Goal: Task Accomplishment & Management: Manage account settings

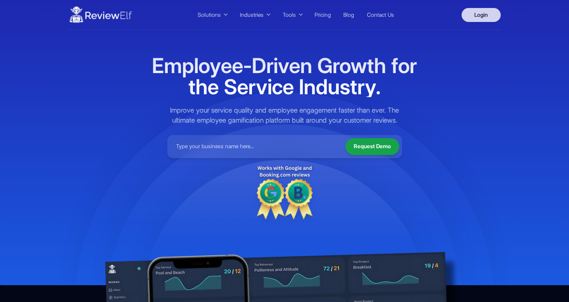
click at [488, 15] on link "Login" at bounding box center [480, 15] width 39 height 14
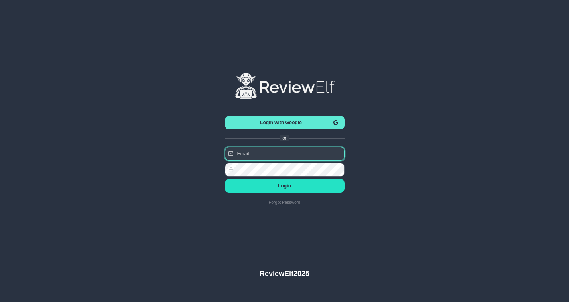
type input "[PERSON_NAME][EMAIL_ADDRESS][PERSON_NAME][DOMAIN_NAME]"
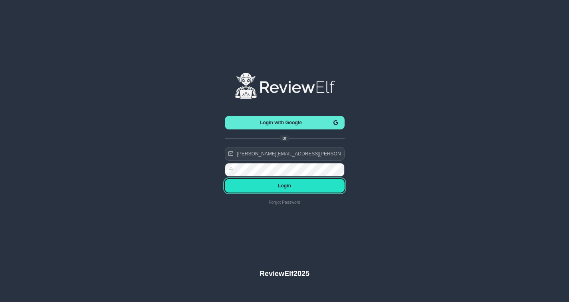
click at [281, 185] on span "Login" at bounding box center [284, 186] width 107 height 6
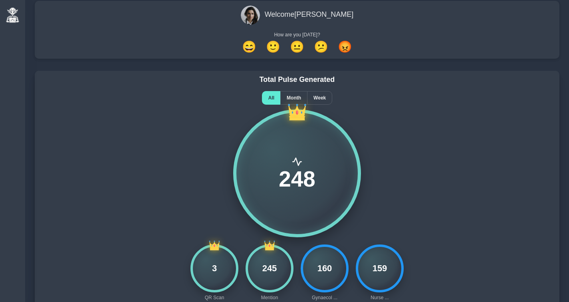
scroll to position [41, 0]
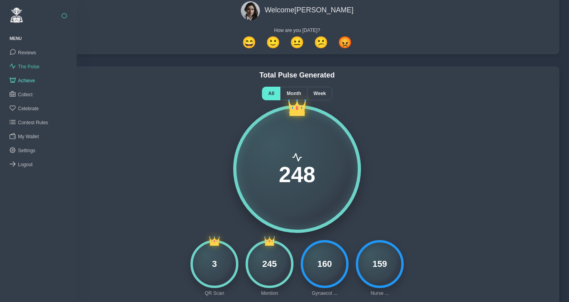
click at [28, 67] on span "The Pulse" at bounding box center [29, 67] width 22 height 6
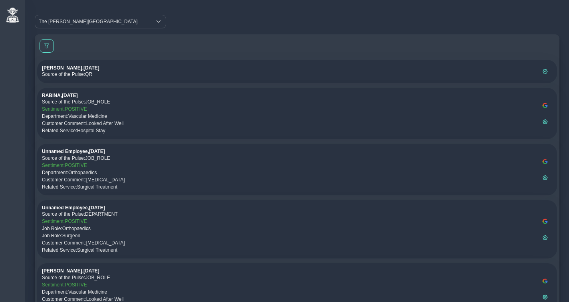
scroll to position [5, 0]
click at [100, 75] on p "Source of the Pulse: QR" at bounding box center [290, 73] width 496 height 7
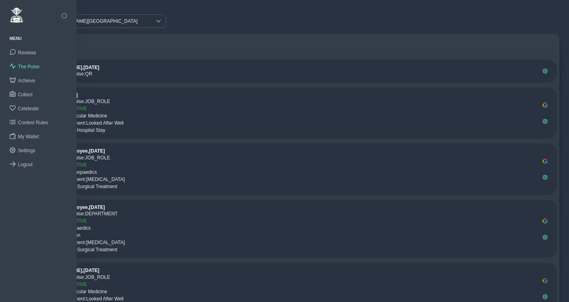
click at [157, 77] on p "Source of the Pulse: QR" at bounding box center [290, 73] width 496 height 7
click at [27, 75] on link "Achieve" at bounding box center [38, 80] width 77 height 14
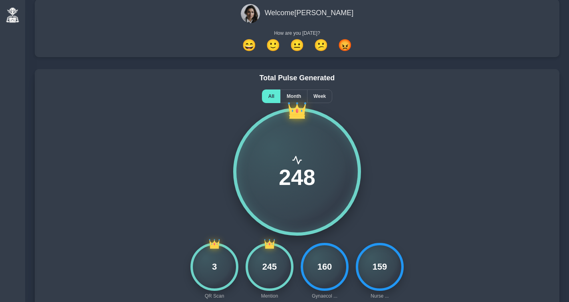
scroll to position [67, 0]
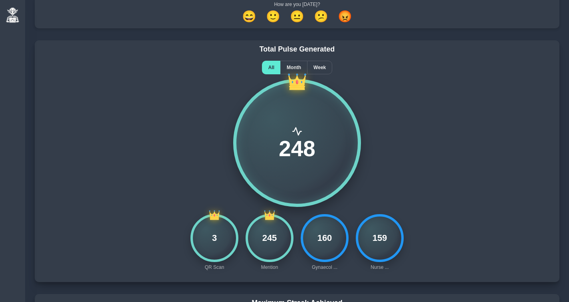
click at [216, 242] on div "3" at bounding box center [214, 238] width 48 height 48
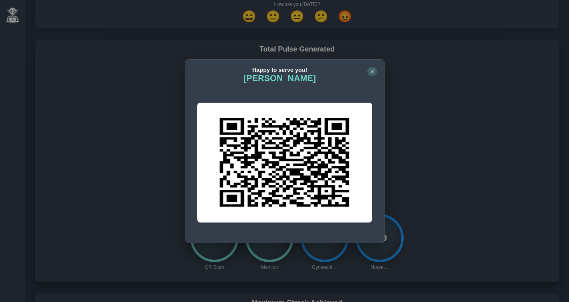
click at [371, 71] on icon "button" at bounding box center [371, 71] width 5 height 5
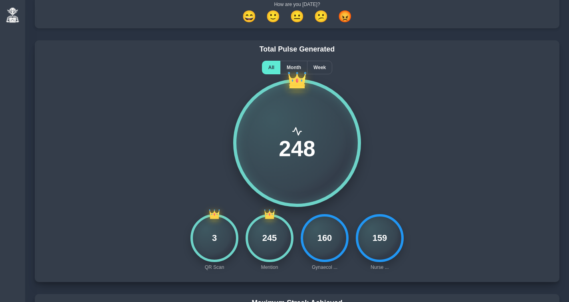
click at [179, 160] on div "248" at bounding box center [296, 143] width 515 height 128
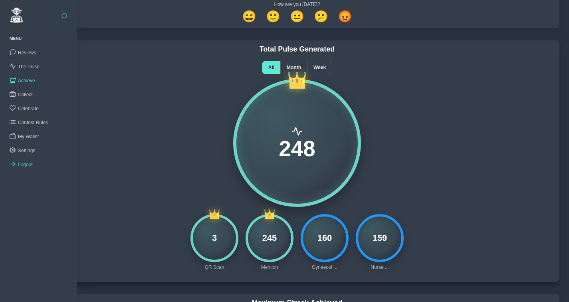
drag, startPoint x: 32, startPoint y: 162, endPoint x: 43, endPoint y: 156, distance: 12.3
click at [32, 162] on span "Logout" at bounding box center [25, 165] width 15 height 6
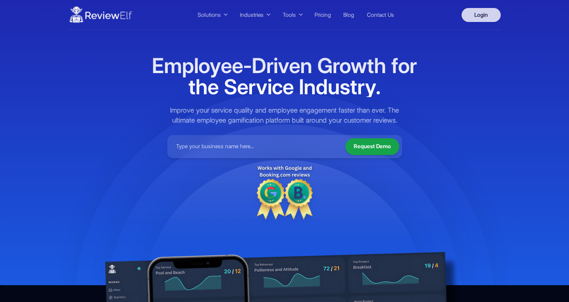
click at [476, 18] on link "Login" at bounding box center [480, 15] width 39 height 14
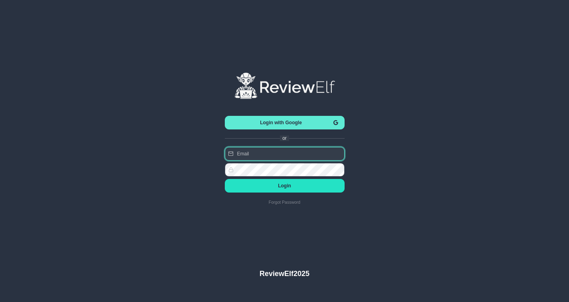
type input "nick.roberts@reviewinsights.org"
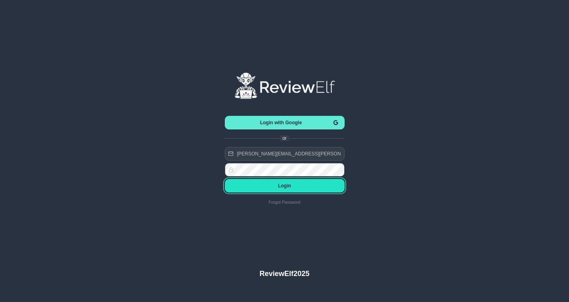
click at [285, 188] on span "Login" at bounding box center [284, 186] width 107 height 6
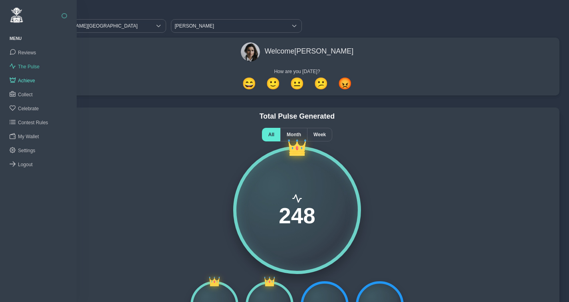
click at [28, 67] on span "The Pulse" at bounding box center [29, 67] width 22 height 6
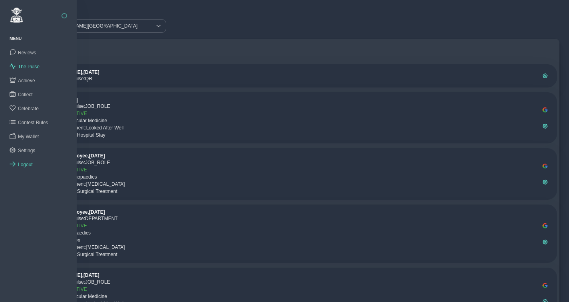
click at [21, 163] on span "Logout" at bounding box center [25, 165] width 15 height 6
